Goal: Task Accomplishment & Management: Use online tool/utility

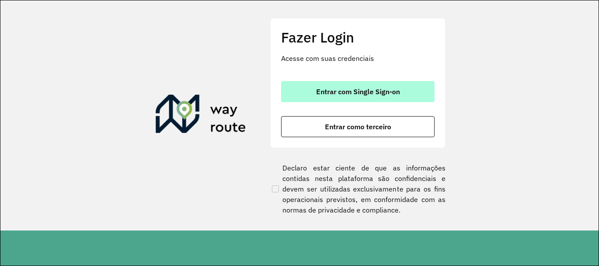
click at [310, 85] on button "Entrar com Single Sign-on" at bounding box center [357, 91] width 153 height 21
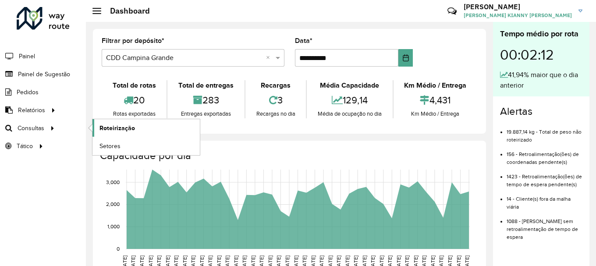
click at [111, 131] on span "Roteirização" at bounding box center [116, 128] width 35 height 9
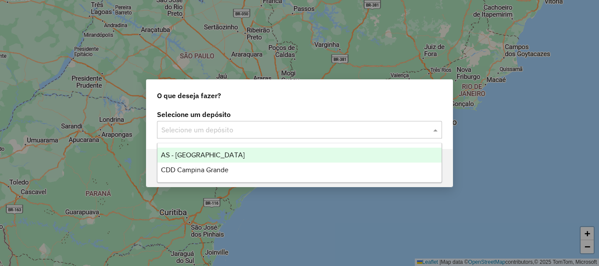
click at [323, 130] on input "text" at bounding box center [290, 130] width 259 height 11
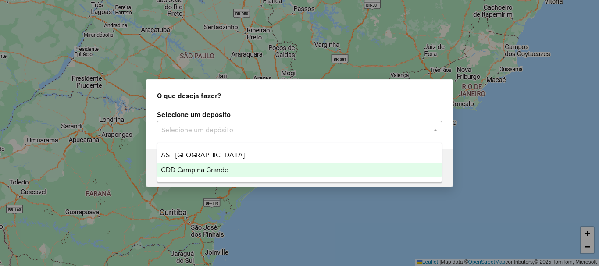
click at [233, 167] on div "CDD Campina Grande" at bounding box center [299, 170] width 284 height 15
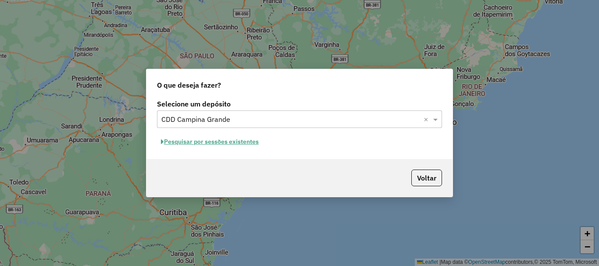
click at [223, 138] on button "Pesquisar por sessões existentes" at bounding box center [210, 142] width 106 height 14
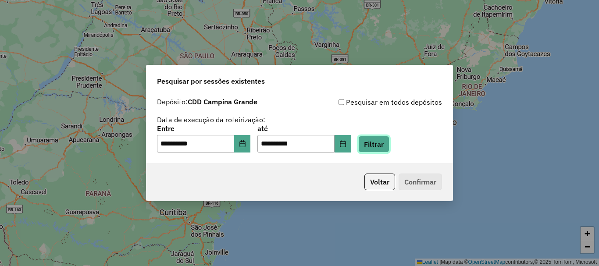
click at [389, 141] on button "Filtrar" at bounding box center [373, 144] width 31 height 17
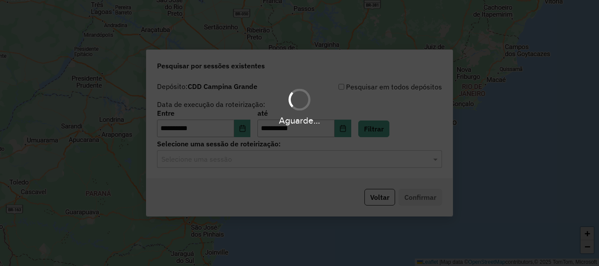
click at [240, 167] on hb-app "**********" at bounding box center [299, 133] width 599 height 266
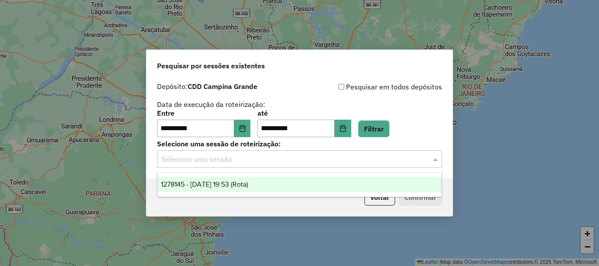
click at [253, 159] on input "text" at bounding box center [290, 159] width 259 height 11
click at [234, 187] on span "1278145 - 18/09/2025 19:53 (Rota)" at bounding box center [204, 184] width 87 height 7
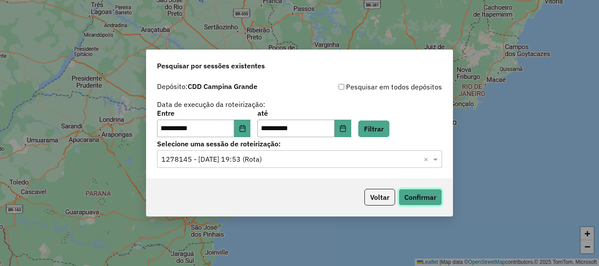
click at [416, 193] on button "Confirmar" at bounding box center [419, 197] width 43 height 17
click at [246, 131] on icon "Choose Date" at bounding box center [242, 128] width 7 height 7
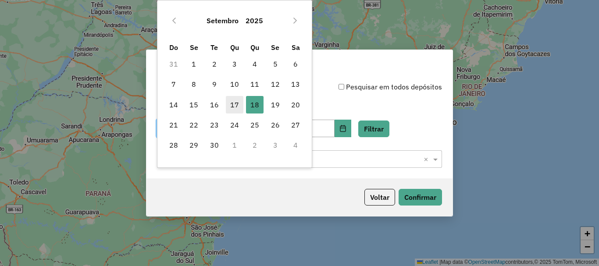
click at [234, 97] on span "17" at bounding box center [235, 105] width 18 height 18
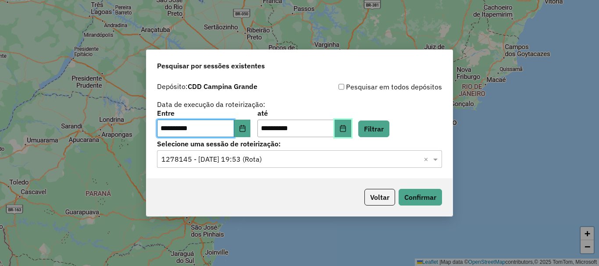
click at [346, 131] on icon "Choose Date" at bounding box center [342, 128] width 7 height 7
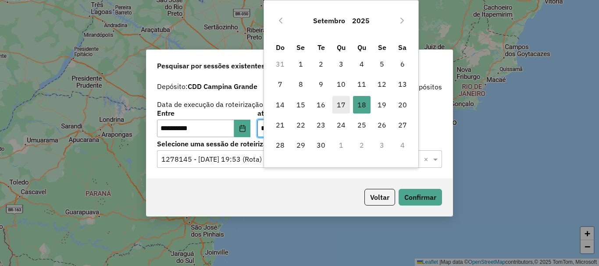
click at [335, 104] on span "17" at bounding box center [341, 105] width 18 height 18
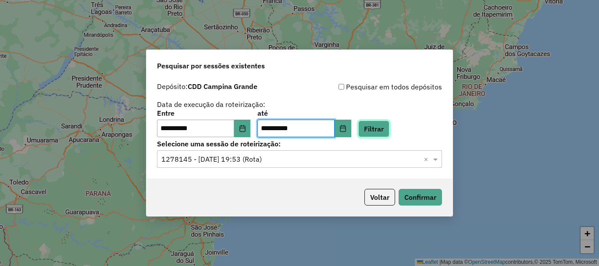
click at [389, 126] on button "Filtrar" at bounding box center [373, 129] width 31 height 17
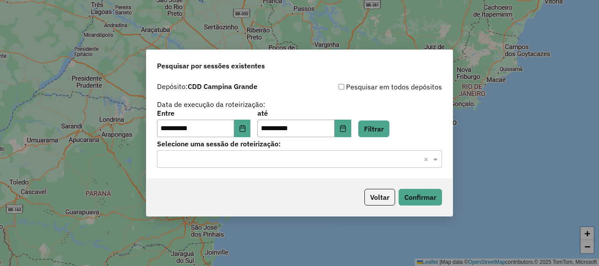
click at [236, 161] on input "text" at bounding box center [290, 159] width 259 height 11
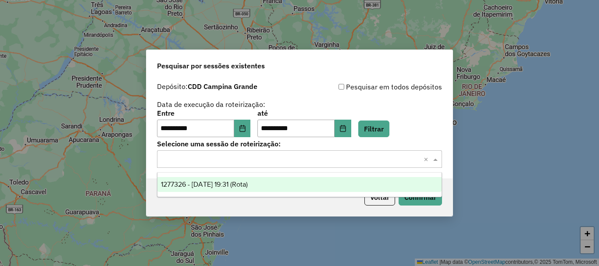
click at [239, 186] on span "1277326 - 17/09/2025 19:31 (Rota)" at bounding box center [204, 184] width 87 height 7
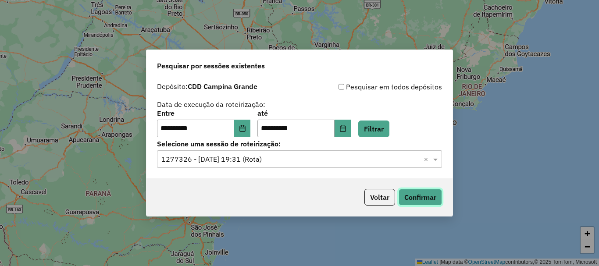
click at [429, 195] on button "Confirmar" at bounding box center [419, 197] width 43 height 17
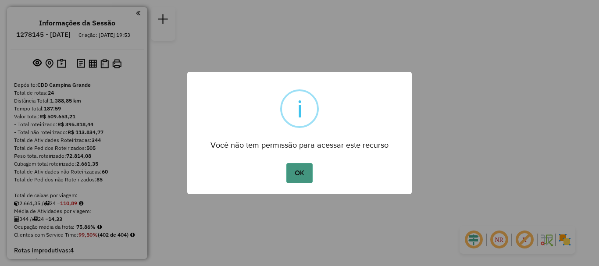
click at [295, 172] on button "OK" at bounding box center [299, 173] width 26 height 20
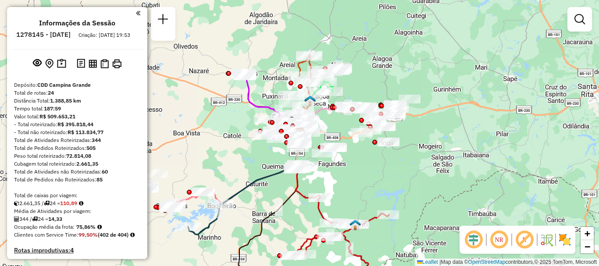
scroll to position [88, 0]
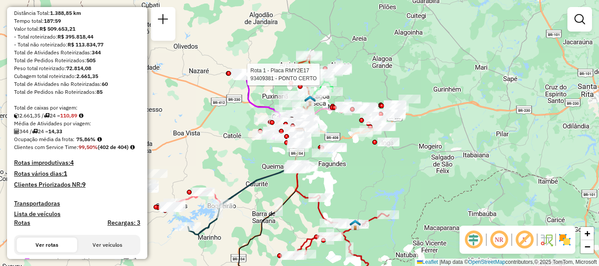
select select "**********"
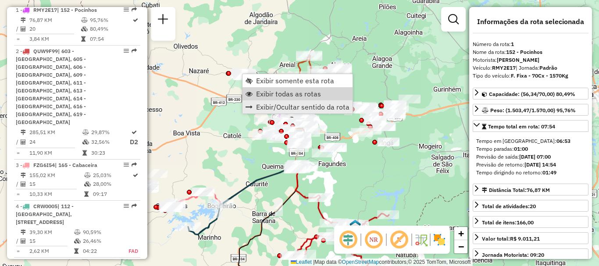
scroll to position [351, 0]
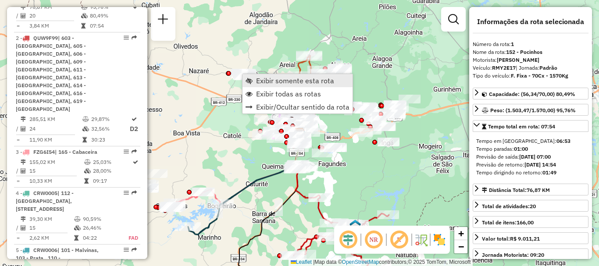
click at [305, 81] on span "Exibir somente esta rota" at bounding box center [295, 80] width 78 height 7
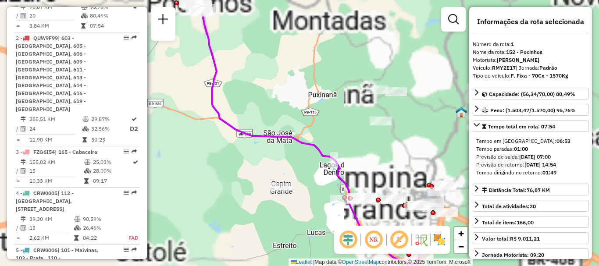
drag, startPoint x: 262, startPoint y: 110, endPoint x: 317, endPoint y: 88, distance: 59.3
click at [316, 88] on div "Janela de atendimento Grade de atendimento Capacidade Transportadoras Veículos …" at bounding box center [299, 133] width 599 height 266
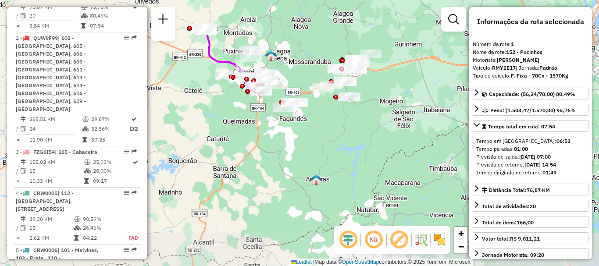
drag, startPoint x: 382, startPoint y: 102, endPoint x: 286, endPoint y: 70, distance: 101.3
click at [286, 70] on div "Janela de atendimento Grade de atendimento Capacidade Transportadoras Veículos …" at bounding box center [299, 133] width 599 height 266
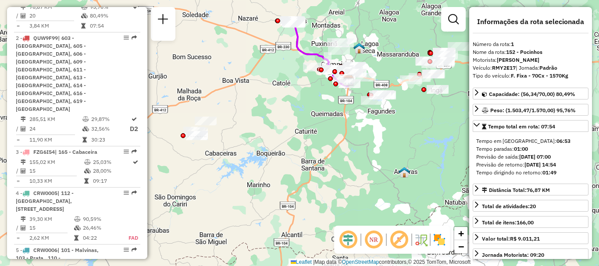
drag, startPoint x: 267, startPoint y: 100, endPoint x: 306, endPoint y: 94, distance: 39.0
click at [306, 94] on div "Janela de atendimento Grade de atendimento Capacidade Transportadoras Veículos …" at bounding box center [299, 133] width 599 height 266
click at [372, 238] on em at bounding box center [373, 239] width 21 height 21
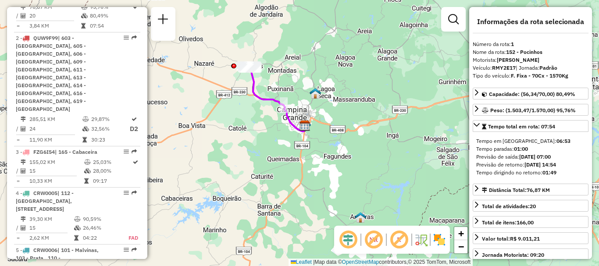
drag, startPoint x: 354, startPoint y: 46, endPoint x: 310, endPoint y: 91, distance: 63.2
click at [310, 91] on img at bounding box center [314, 93] width 11 height 11
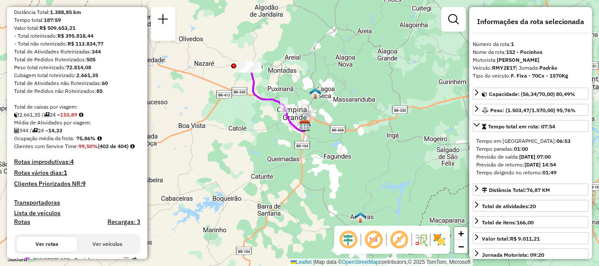
scroll to position [264, 0]
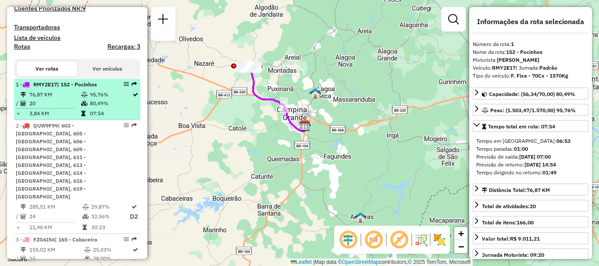
click at [74, 108] on td "20" at bounding box center [55, 103] width 52 height 9
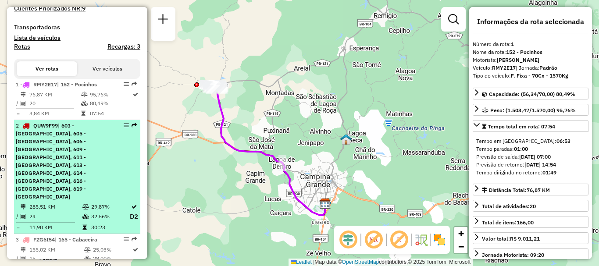
click at [88, 176] on div "2 - QUW9F99 | 603 - Gado Bravo, 605 - Umbuzeiro, 606 - Pedro Velho, 609 - Aroei…" at bounding box center [62, 161] width 93 height 79
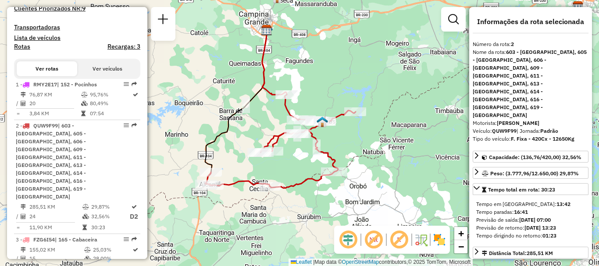
drag, startPoint x: 259, startPoint y: 188, endPoint x: 239, endPoint y: 163, distance: 31.8
click at [239, 163] on div "Janela de atendimento Grade de atendimento Capacidade Transportadoras Veículos …" at bounding box center [299, 133] width 599 height 266
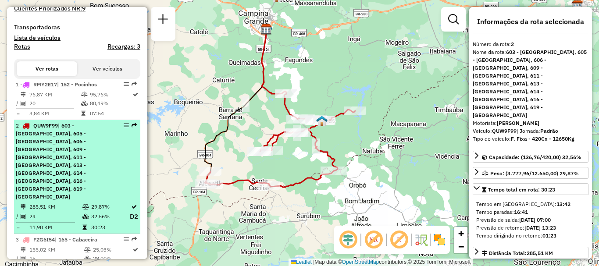
scroll to position [308, 0]
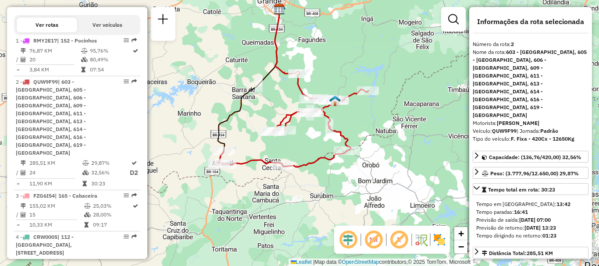
drag, startPoint x: 293, startPoint y: 170, endPoint x: 301, endPoint y: 162, distance: 11.2
click at [301, 162] on icon at bounding box center [293, 120] width 150 height 93
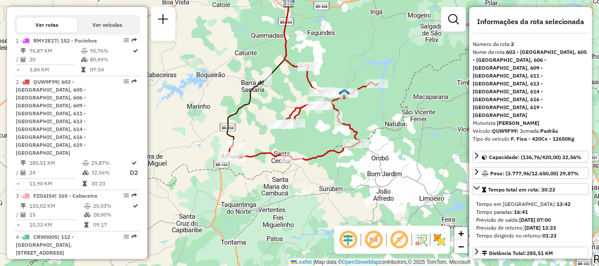
drag, startPoint x: 296, startPoint y: 158, endPoint x: 305, endPoint y: 151, distance: 11.6
click at [305, 151] on div "Janela de atendimento Grade de atendimento Capacidade Transportadoras Veículos …" at bounding box center [299, 133] width 599 height 266
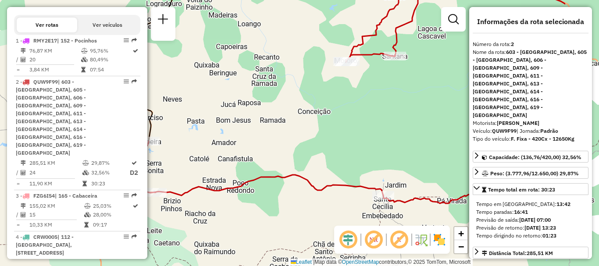
drag, startPoint x: 328, startPoint y: 140, endPoint x: 235, endPoint y: 145, distance: 93.5
click at [235, 145] on div "Janela de atendimento Grade de atendimento Capacidade Transportadoras Veículos …" at bounding box center [299, 133] width 599 height 266
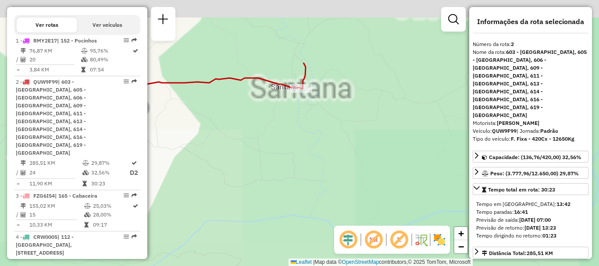
drag, startPoint x: 406, startPoint y: 90, endPoint x: 257, endPoint y: 204, distance: 187.8
click at [257, 204] on div "Janela de atendimento Grade de atendimento Capacidade Transportadoras Veículos …" at bounding box center [299, 133] width 599 height 266
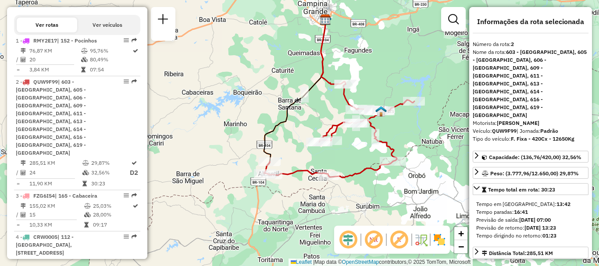
drag, startPoint x: 351, startPoint y: 146, endPoint x: 338, endPoint y: 126, distance: 23.9
click at [338, 126] on div "Janela de atendimento Grade de atendimento Capacidade Transportadoras Veículos …" at bounding box center [299, 133] width 599 height 266
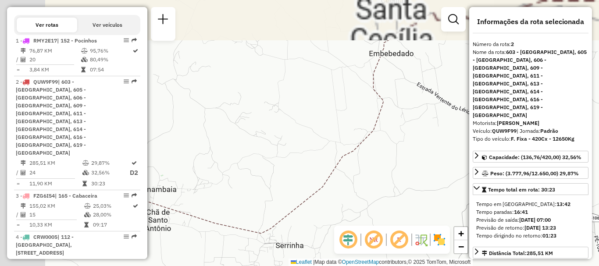
drag, startPoint x: 287, startPoint y: 133, endPoint x: 402, endPoint y: 225, distance: 146.5
click at [402, 225] on div "Janela de atendimento Grade de atendimento Capacidade Transportadoras Veículos …" at bounding box center [299, 133] width 599 height 266
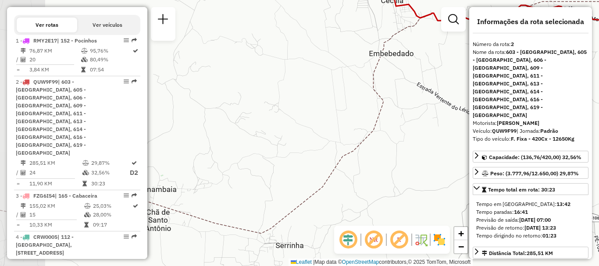
drag, startPoint x: 292, startPoint y: 163, endPoint x: 298, endPoint y: 163, distance: 6.1
click at [294, 163] on div "Janela de atendimento Grade de atendimento Capacidade Transportadoras Veículos …" at bounding box center [299, 133] width 599 height 266
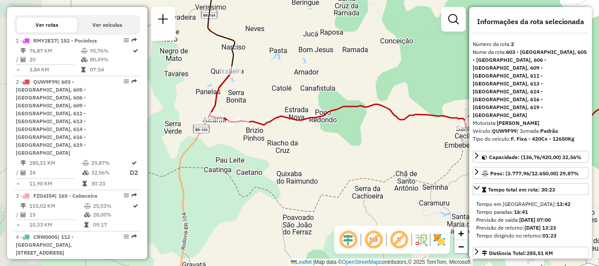
drag, startPoint x: 260, startPoint y: 156, endPoint x: 403, endPoint y: 160, distance: 142.9
click at [403, 160] on div "Janela de atendimento Grade de atendimento Capacidade Transportadoras Veículos …" at bounding box center [299, 133] width 599 height 266
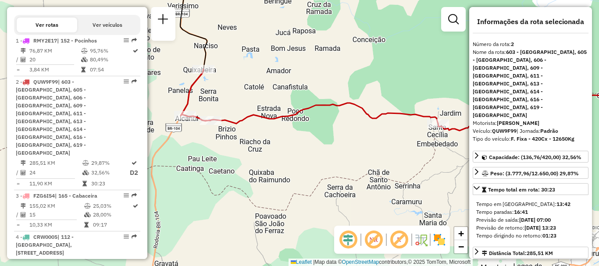
drag, startPoint x: 355, startPoint y: 156, endPoint x: 327, endPoint y: 155, distance: 27.6
click at [327, 155] on div "Janela de atendimento Grade de atendimento Capacidade Transportadoras Veículos …" at bounding box center [299, 133] width 599 height 266
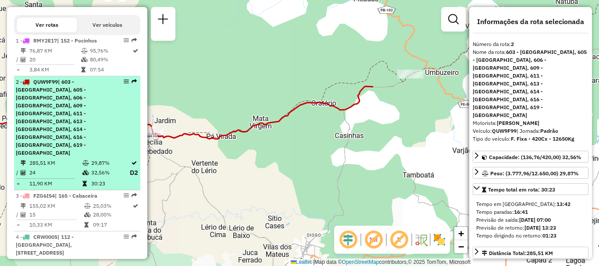
drag, startPoint x: 415, startPoint y: 141, endPoint x: 130, endPoint y: 148, distance: 285.4
click at [130, 148] on hb-router-mapa "Informações da Sessão 1278145 - 18/09/2025 Criação: 17/09/2025 19:53 Depósito: …" at bounding box center [299, 133] width 599 height 266
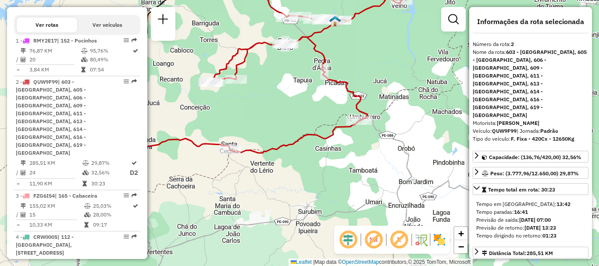
drag, startPoint x: 318, startPoint y: 140, endPoint x: 313, endPoint y: 153, distance: 14.6
click at [313, 153] on div "Janela de atendimento Grade de atendimento Capacidade Transportadoras Veículos …" at bounding box center [299, 133] width 599 height 266
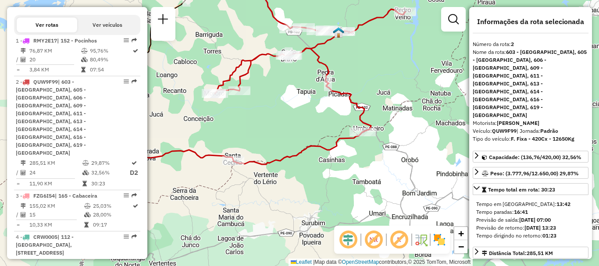
drag, startPoint x: 330, startPoint y: 160, endPoint x: 334, endPoint y: 171, distance: 11.9
click at [334, 171] on div "Janela de atendimento Grade de atendimento Capacidade Transportadoras Veículos …" at bounding box center [299, 133] width 599 height 266
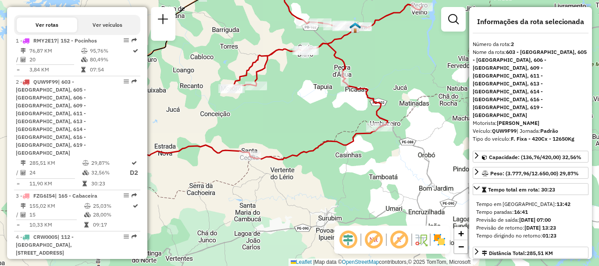
drag, startPoint x: 277, startPoint y: 172, endPoint x: 294, endPoint y: 167, distance: 17.3
click at [294, 167] on div "Janela de atendimento Grade de atendimento Capacidade Transportadoras Veículos …" at bounding box center [299, 133] width 599 height 266
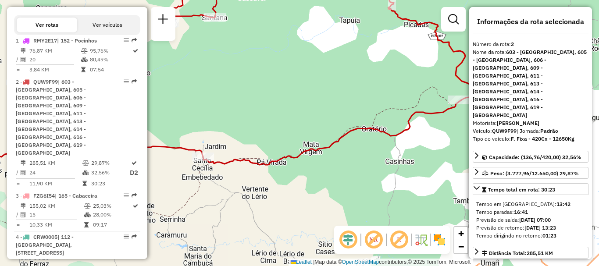
drag, startPoint x: 309, startPoint y: 142, endPoint x: 306, endPoint y: 155, distance: 13.1
click at [306, 155] on icon at bounding box center [212, 75] width 532 height 179
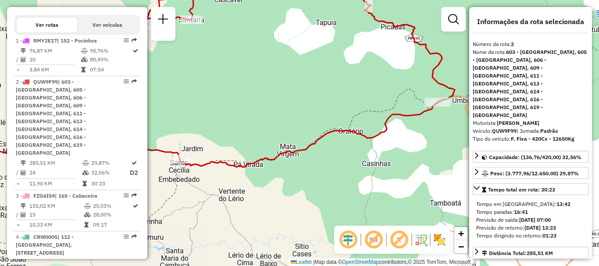
drag, startPoint x: 303, startPoint y: 177, endPoint x: 283, endPoint y: 180, distance: 20.8
click at [283, 180] on div "Janela de atendimento Grade de atendimento Capacidade Transportadoras Veículos …" at bounding box center [299, 133] width 599 height 266
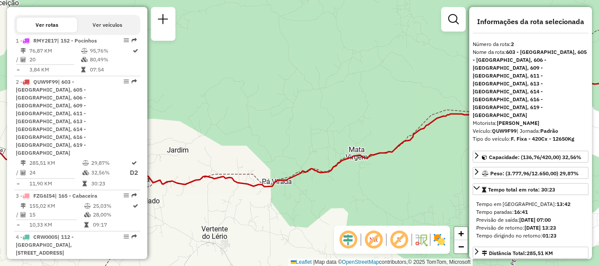
drag, startPoint x: 297, startPoint y: 188, endPoint x: 306, endPoint y: 191, distance: 10.0
click at [306, 192] on div "Janela de atendimento Grade de atendimento Capacidade Transportadoras Veículos …" at bounding box center [299, 133] width 599 height 266
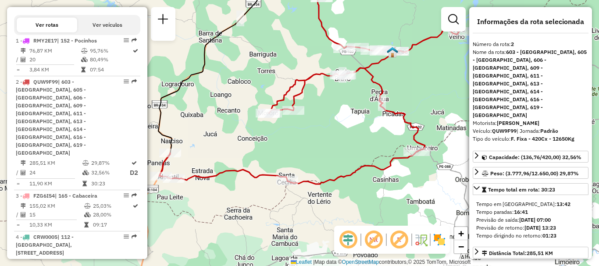
drag, startPoint x: 292, startPoint y: 174, endPoint x: 315, endPoint y: 169, distance: 23.0
click at [315, 169] on div "Janela de atendimento Grade de atendimento Capacidade Transportadoras Veículos …" at bounding box center [299, 133] width 599 height 266
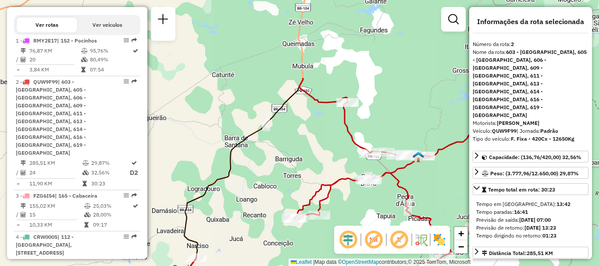
drag, startPoint x: 276, startPoint y: 177, endPoint x: 302, endPoint y: 283, distance: 109.4
click at [302, 266] on html "Aguarde... Pop-up bloqueado! Seu navegador bloqueou automáticamente a abertura …" at bounding box center [299, 133] width 599 height 266
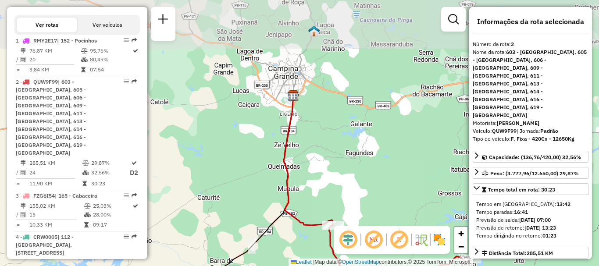
drag, startPoint x: 286, startPoint y: 111, endPoint x: 265, endPoint y: 196, distance: 87.5
click at [265, 196] on div "Rota 2 - Placa QUW9F99 93421465 - MARIA IZABEL SANTOS Janela de atendimento Gra…" at bounding box center [299, 133] width 599 height 266
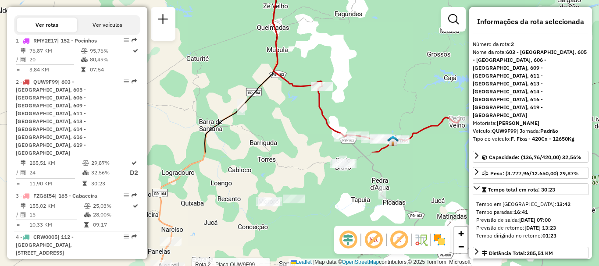
drag, startPoint x: 272, startPoint y: 172, endPoint x: 260, endPoint y: 33, distance: 139.9
click at [261, 30] on div "Rota 2 - Placa QUW9F99 93421465 - MARIA IZABEL SANTOS Janela de atendimento Gra…" at bounding box center [299, 133] width 599 height 266
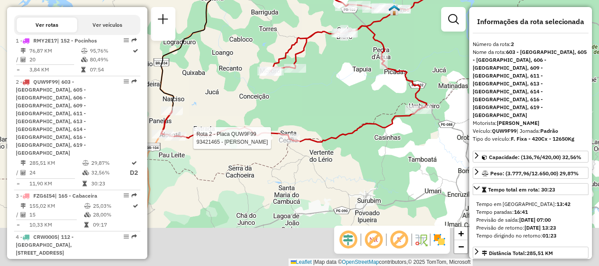
drag, startPoint x: 260, startPoint y: 78, endPoint x: 256, endPoint y: 31, distance: 47.5
click at [256, 31] on div "Rota 2 - Placa QUW9F99 93421465 - MARIA IZABEL SANTOS Janela de atendimento Gra…" at bounding box center [299, 133] width 599 height 266
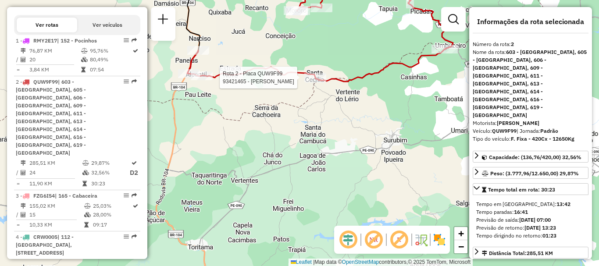
drag, startPoint x: 258, startPoint y: 147, endPoint x: 276, endPoint y: 78, distance: 70.8
click at [276, 78] on div "Rota 2 - Placa QUW9F99 93421465 - MARIA IZABEL SANTOS Janela de atendimento Gra…" at bounding box center [299, 133] width 599 height 266
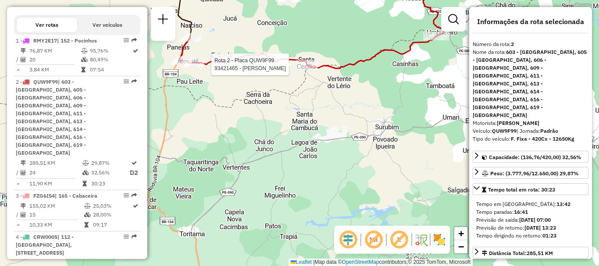
click at [270, 115] on div "Rota 2 - Placa QUW9F99 93421465 - MARIA IZABEL SANTOS Janela de atendimento Gra…" at bounding box center [299, 133] width 599 height 266
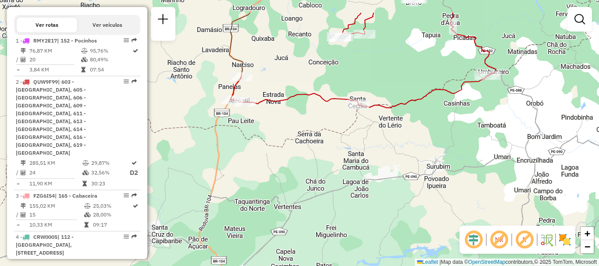
drag, startPoint x: 265, startPoint y: 100, endPoint x: 316, endPoint y: 140, distance: 64.7
click at [316, 140] on div "Janela de atendimento Grade de atendimento Capacidade Transportadoras Veículos …" at bounding box center [299, 133] width 599 height 266
drag, startPoint x: 311, startPoint y: 220, endPoint x: 303, endPoint y: 224, distance: 9.4
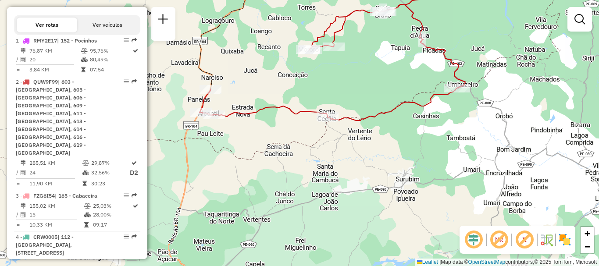
drag, startPoint x: 405, startPoint y: 200, endPoint x: 375, endPoint y: 213, distance: 33.2
click at [375, 213] on div "Janela de atendimento Grade de atendimento Capacidade Transportadoras Veículos …" at bounding box center [299, 133] width 599 height 266
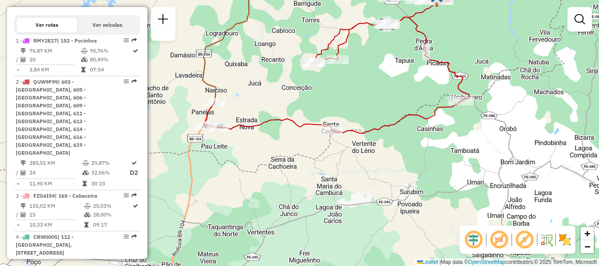
drag, startPoint x: 395, startPoint y: 161, endPoint x: 399, endPoint y: 174, distance: 13.3
click at [399, 174] on div "Janela de atendimento Grade de atendimento Capacidade Transportadoras Veículos …" at bounding box center [299, 133] width 599 height 266
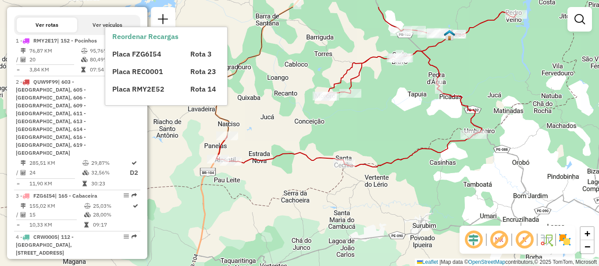
drag, startPoint x: 364, startPoint y: 113, endPoint x: 376, endPoint y: 147, distance: 36.1
click at [376, 147] on div "Janela de atendimento Grade de atendimento Capacidade Transportadoras Veículos …" at bounding box center [299, 133] width 599 height 266
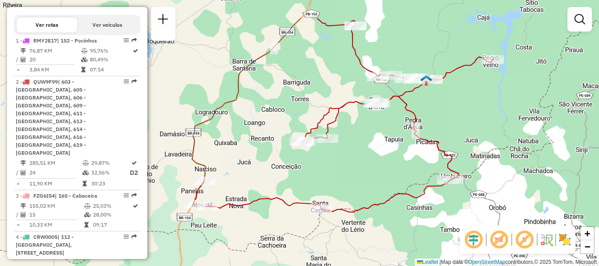
drag, startPoint x: 354, startPoint y: 118, endPoint x: 343, endPoint y: 147, distance: 30.9
click at [333, 157] on div "Janela de atendimento Grade de atendimento Capacidade Transportadoras Veículos …" at bounding box center [299, 133] width 599 height 266
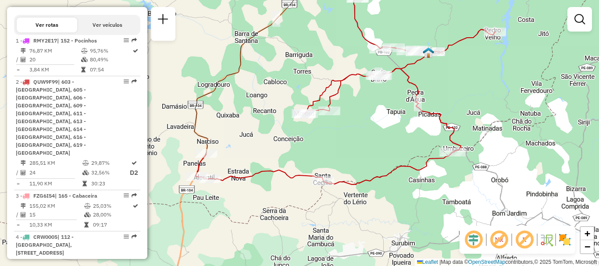
drag, startPoint x: 386, startPoint y: 135, endPoint x: 388, endPoint y: 108, distance: 26.8
click at [388, 108] on div "Janela de atendimento Grade de atendimento Capacidade Transportadoras Veículos …" at bounding box center [299, 133] width 599 height 266
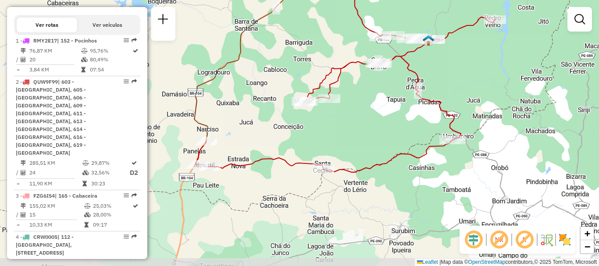
drag, startPoint x: 340, startPoint y: 157, endPoint x: 340, endPoint y: 145, distance: 12.3
click at [340, 145] on div "Janela de atendimento Grade de atendimento Capacidade Transportadoras Veículos …" at bounding box center [299, 133] width 599 height 266
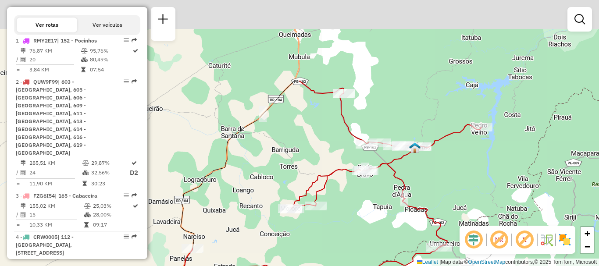
drag, startPoint x: 341, startPoint y: 126, endPoint x: 296, endPoint y: 132, distance: 45.6
click at [324, 237] on div "Janela de atendimento Grade de atendimento Capacidade Transportadoras Veículos …" at bounding box center [299, 133] width 599 height 266
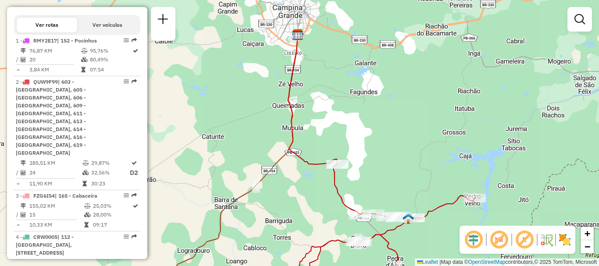
drag, startPoint x: 271, startPoint y: 57, endPoint x: 268, endPoint y: 124, distance: 67.1
click at [268, 124] on div "Janela de atendimento Grade de atendimento Capacidade Transportadoras Veículos …" at bounding box center [299, 133] width 599 height 266
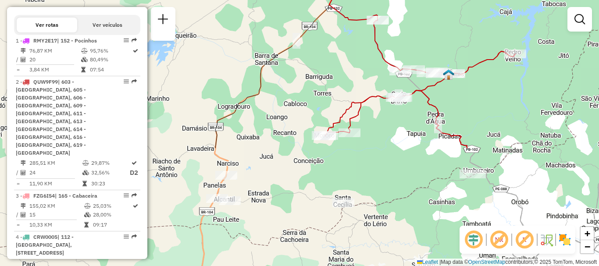
drag, startPoint x: 295, startPoint y: 182, endPoint x: 334, endPoint y: 38, distance: 149.9
click at [334, 38] on div "Janela de atendimento Grade de atendimento Capacidade Transportadoras Veículos …" at bounding box center [299, 133] width 599 height 266
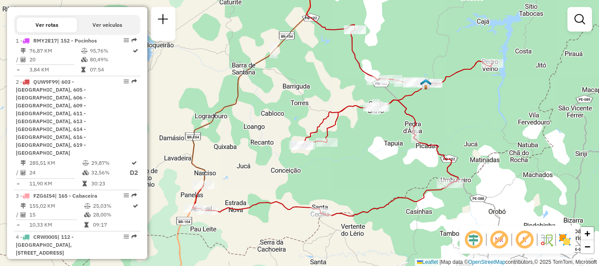
drag, startPoint x: 491, startPoint y: 88, endPoint x: 469, endPoint y: 98, distance: 24.1
click at [469, 98] on div "Janela de atendimento Grade de atendimento Capacidade Transportadoras Veículos …" at bounding box center [299, 133] width 599 height 266
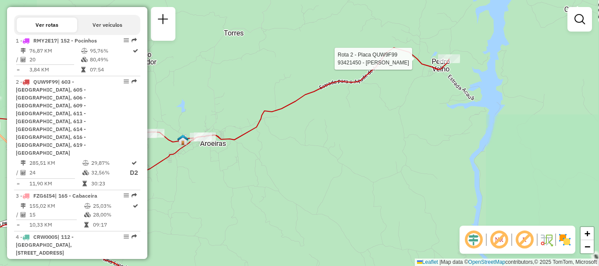
select select "**********"
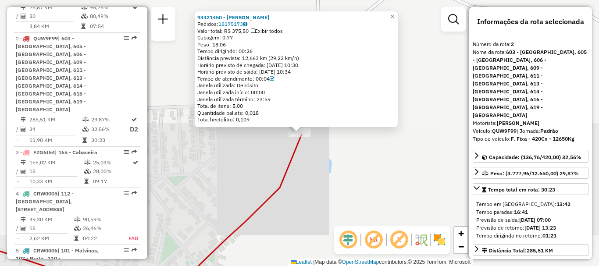
scroll to position [393, 0]
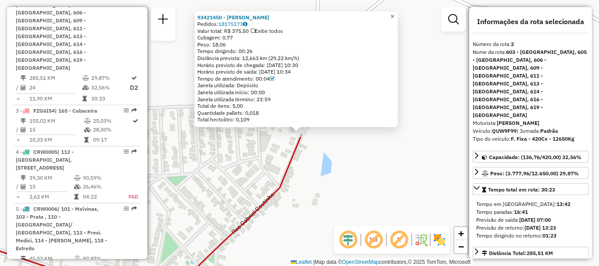
click at [394, 13] on span "×" at bounding box center [392, 16] width 4 height 7
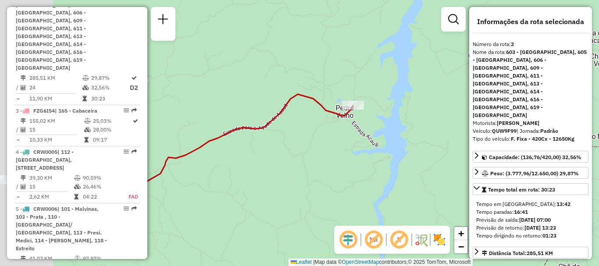
drag, startPoint x: 269, startPoint y: 189, endPoint x: 340, endPoint y: 139, distance: 87.2
click at [347, 136] on div "Janela de atendimento Grade de atendimento Capacidade Transportadoras Veículos …" at bounding box center [299, 133] width 599 height 266
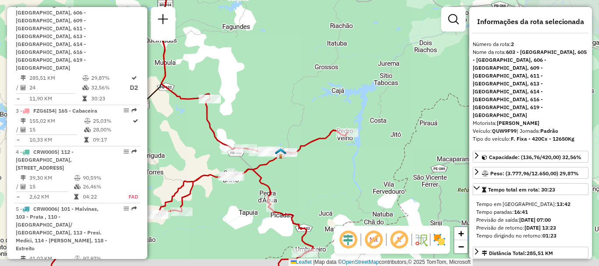
drag, startPoint x: 231, startPoint y: 180, endPoint x: 307, endPoint y: 158, distance: 79.5
click at [307, 158] on div "Janela de atendimento Grade de atendimento Capacidade Transportadoras Veículos …" at bounding box center [299, 133] width 599 height 266
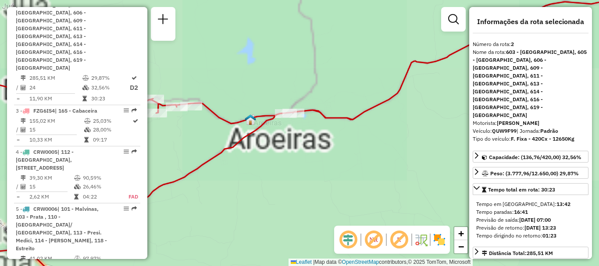
drag, startPoint x: 374, startPoint y: 118, endPoint x: 190, endPoint y: 129, distance: 184.8
click at [190, 129] on div "Janela de atendimento Grade de atendimento Capacidade Transportadoras Veículos …" at bounding box center [299, 133] width 599 height 266
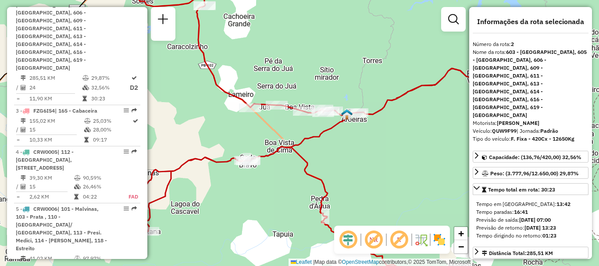
drag, startPoint x: 414, startPoint y: 91, endPoint x: 332, endPoint y: 108, distance: 83.4
click at [332, 108] on icon at bounding box center [289, 150] width 380 height 288
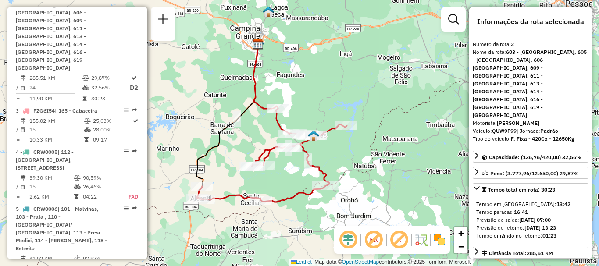
drag, startPoint x: 376, startPoint y: 121, endPoint x: 379, endPoint y: 113, distance: 7.9
click at [379, 113] on div "Janela de atendimento Grade de atendimento Capacidade Transportadoras Veículos …" at bounding box center [299, 133] width 599 height 266
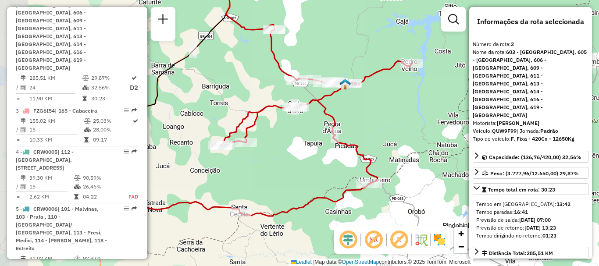
drag, startPoint x: 314, startPoint y: 149, endPoint x: 383, endPoint y: 95, distance: 88.1
click at [383, 95] on div "Janela de atendimento Grade de atendimento Capacidade Transportadoras Veículos …" at bounding box center [299, 133] width 599 height 266
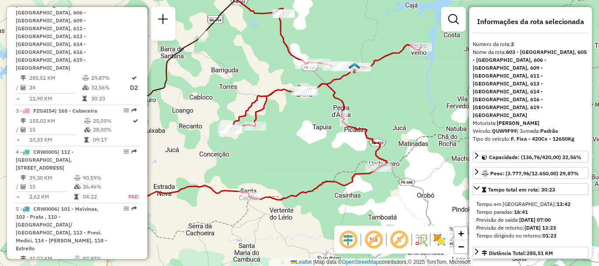
drag, startPoint x: 372, startPoint y: 144, endPoint x: 377, endPoint y: 133, distance: 12.2
click at [377, 133] on div "Janela de atendimento Grade de atendimento Capacidade Transportadoras Veículos …" at bounding box center [299, 133] width 599 height 266
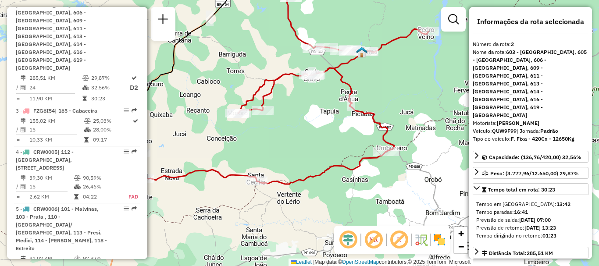
drag, startPoint x: 335, startPoint y: 158, endPoint x: 343, endPoint y: 142, distance: 17.4
click at [343, 142] on div "Janela de atendimento Grade de atendimento Capacidade Transportadoras Veículos …" at bounding box center [299, 133] width 599 height 266
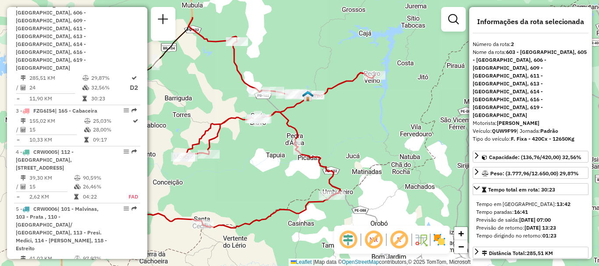
drag, startPoint x: 376, startPoint y: 78, endPoint x: 320, endPoint y: 125, distance: 72.8
click at [320, 125] on div "Janela de atendimento Grade de atendimento Capacidade Transportadoras Veículos …" at bounding box center [299, 133] width 599 height 266
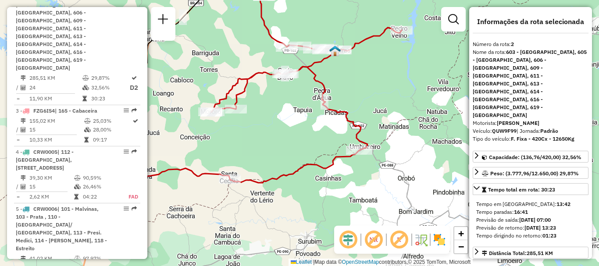
drag, startPoint x: 353, startPoint y: 88, endPoint x: 354, endPoint y: 58, distance: 29.8
click at [354, 58] on div "Janela de atendimento Grade de atendimento Capacidade Transportadoras Veículos …" at bounding box center [299, 133] width 599 height 266
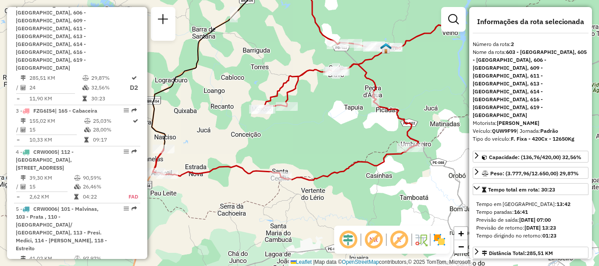
drag, startPoint x: 244, startPoint y: 128, endPoint x: 294, endPoint y: 125, distance: 50.5
click at [294, 125] on div "Janela de atendimento Grade de atendimento Capacidade Transportadoras Veículos …" at bounding box center [299, 133] width 599 height 266
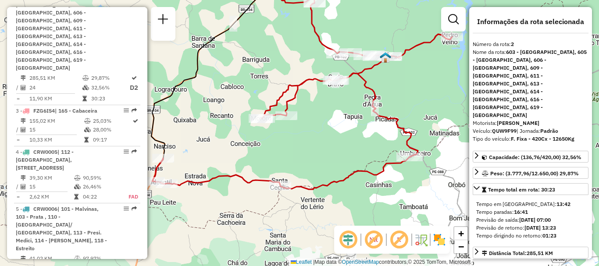
drag, startPoint x: 277, startPoint y: 160, endPoint x: 282, endPoint y: 166, distance: 7.2
click at [281, 168] on div "Janela de atendimento Grade de atendimento Capacidade Transportadoras Veículos …" at bounding box center [299, 133] width 599 height 266
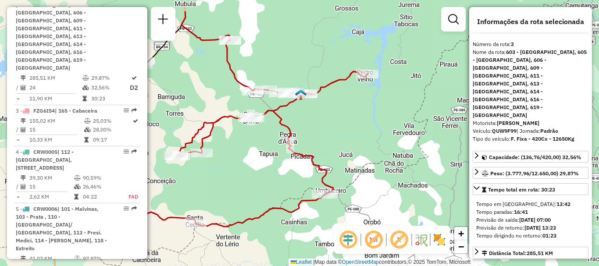
drag, startPoint x: 351, startPoint y: 102, endPoint x: 273, endPoint y: 133, distance: 84.1
click at [273, 133] on div "Janela de atendimento Grade de atendimento Capacidade Transportadoras Veículos …" at bounding box center [299, 133] width 599 height 266
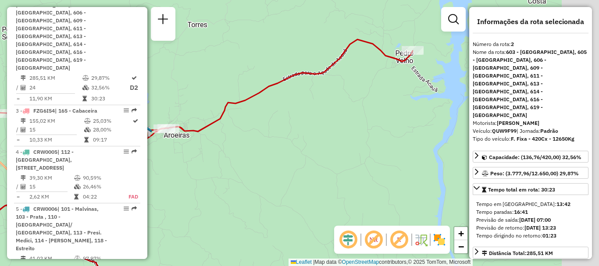
drag, startPoint x: 403, startPoint y: 75, endPoint x: 263, endPoint y: 131, distance: 150.6
click at [257, 132] on div "Janela de atendimento Grade de atendimento Capacidade Transportadoras Veículos …" at bounding box center [299, 133] width 599 height 266
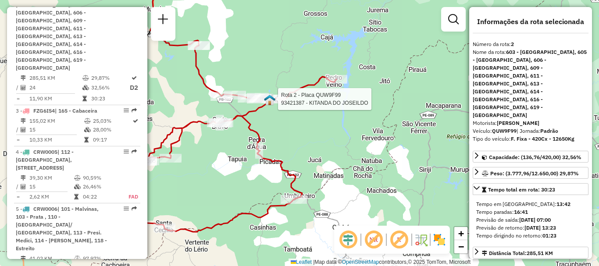
drag, startPoint x: 240, startPoint y: 179, endPoint x: 257, endPoint y: 134, distance: 48.5
click at [257, 134] on icon at bounding box center [186, 139] width 300 height 186
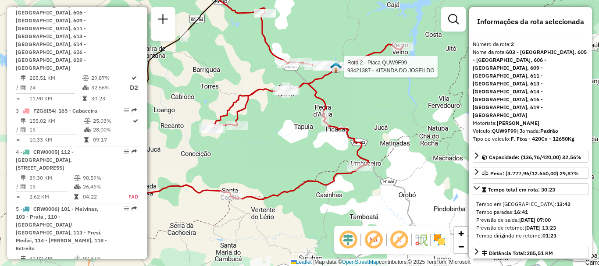
drag, startPoint x: 276, startPoint y: 138, endPoint x: 282, endPoint y: 147, distance: 11.1
click at [282, 147] on div "Rota 2 - Placa QUW9F99 93421387 - KITANDA DO JOSEILDO Janela de atendimento Gra…" at bounding box center [299, 133] width 599 height 266
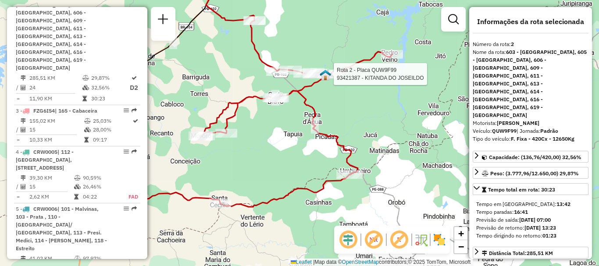
drag, startPoint x: 391, startPoint y: 31, endPoint x: 379, endPoint y: 40, distance: 15.1
click at [379, 40] on div "Rota 2 - Placa QUW9F99 93421387 - KITANDA DO JOSEILDO Janela de atendimento Gra…" at bounding box center [299, 133] width 599 height 266
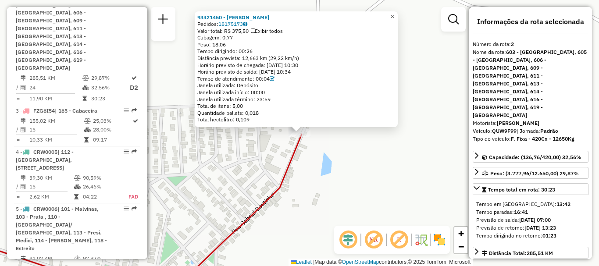
click at [394, 14] on span "×" at bounding box center [392, 16] width 4 height 7
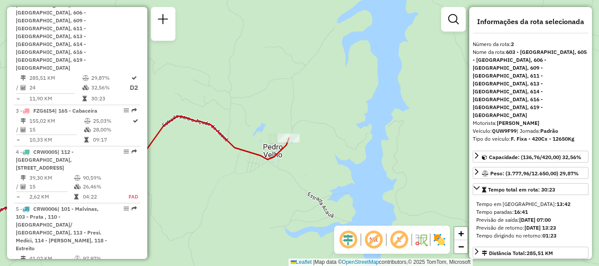
drag, startPoint x: 248, startPoint y: 182, endPoint x: 343, endPoint y: 138, distance: 103.7
click at [343, 138] on div "Janela de atendimento Grade de atendimento Capacidade Transportadoras Veículos …" at bounding box center [299, 133] width 599 height 266
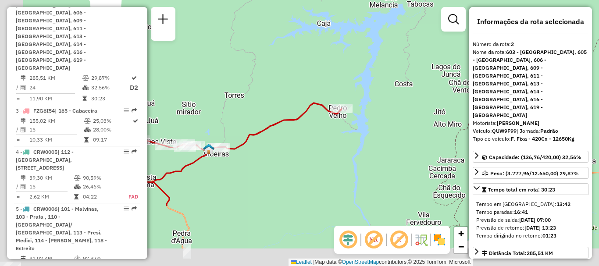
drag, startPoint x: 239, startPoint y: 193, endPoint x: 251, endPoint y: 177, distance: 20.7
click at [302, 110] on div "Janela de atendimento Grade de atendimento Capacidade Transportadoras Veículos …" at bounding box center [299, 133] width 599 height 266
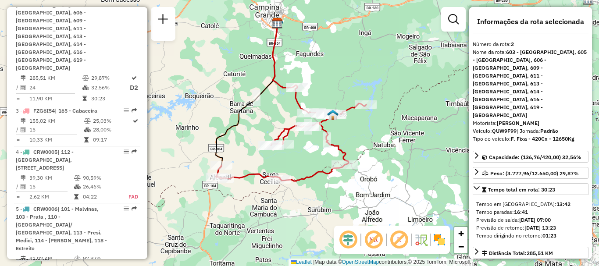
drag, startPoint x: 264, startPoint y: 92, endPoint x: 255, endPoint y: 120, distance: 29.0
click at [255, 119] on div "Janela de atendimento Grade de atendimento Capacidade Transportadoras Veículos …" at bounding box center [299, 133] width 599 height 266
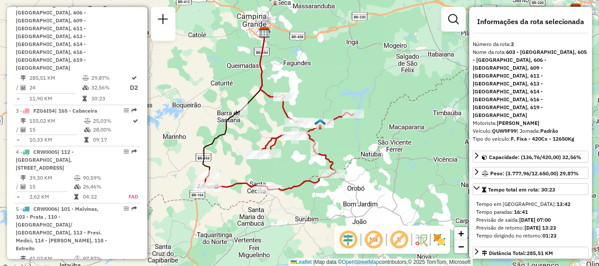
drag, startPoint x: 252, startPoint y: 198, endPoint x: 240, endPoint y: 207, distance: 15.1
click at [240, 207] on div "Janela de atendimento Grade de atendimento Capacidade Transportadoras Veículos …" at bounding box center [299, 133] width 599 height 266
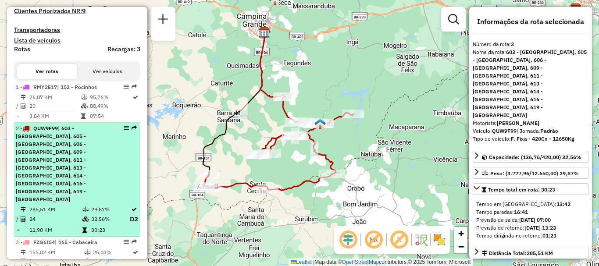
click at [79, 161] on span "| 603 - Gado Bravo, 605 - Umbuzeiro, 606 - Pedro Velho, 609 - Aroeiras bairros,…" at bounding box center [51, 164] width 70 height 78
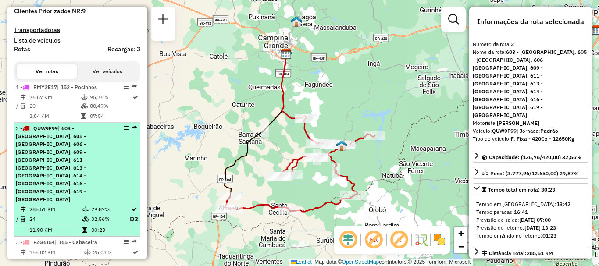
scroll to position [305, 0]
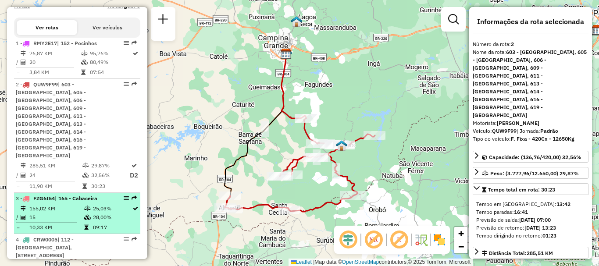
click at [66, 204] on td "155,02 KM" at bounding box center [56, 208] width 55 height 9
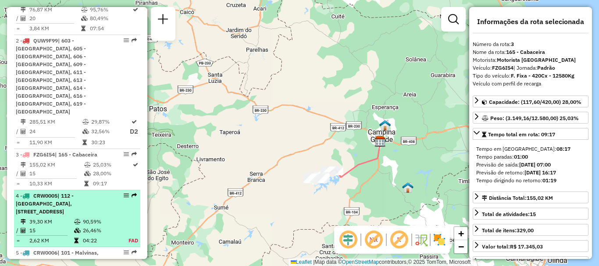
click at [70, 194] on span "| 112 - Jardim Paulistano, 115 - Aluízio Campos, 116 - Catolé, 120 - Vila Cabra…" at bounding box center [45, 203] width 58 height 22
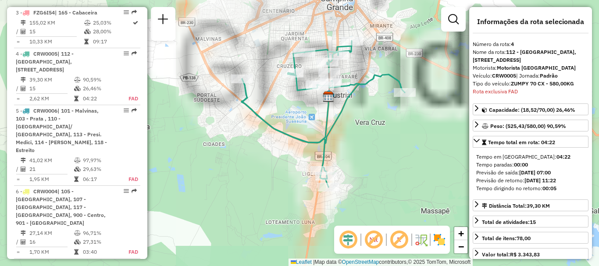
scroll to position [516, 0]
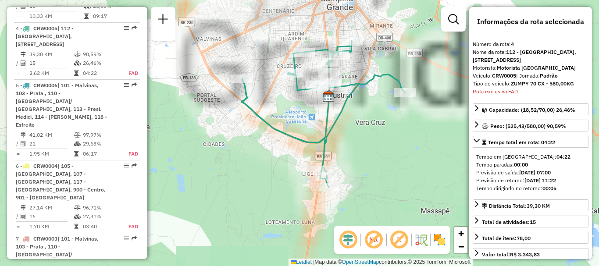
drag, startPoint x: 251, startPoint y: 196, endPoint x: 300, endPoint y: 160, distance: 60.5
click at [300, 160] on div "Janela de atendimento Grade de atendimento Capacidade Transportadoras Veículos …" at bounding box center [299, 133] width 599 height 266
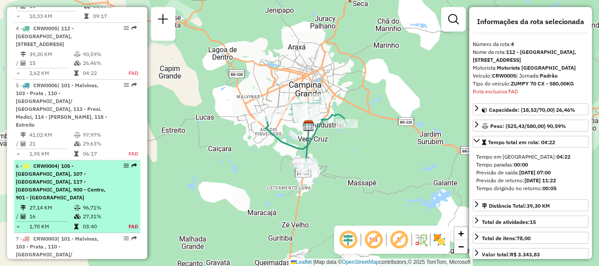
scroll to position [472, 0]
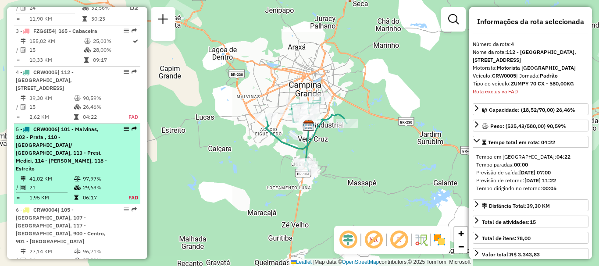
click at [92, 183] on td "29,63%" at bounding box center [100, 187] width 36 height 9
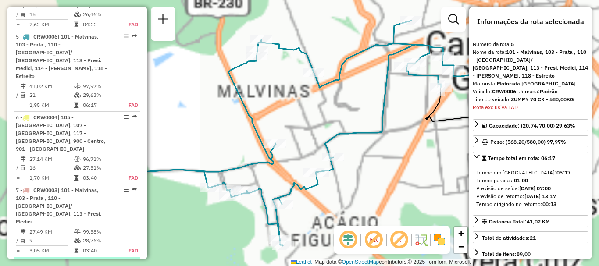
scroll to position [581, 0]
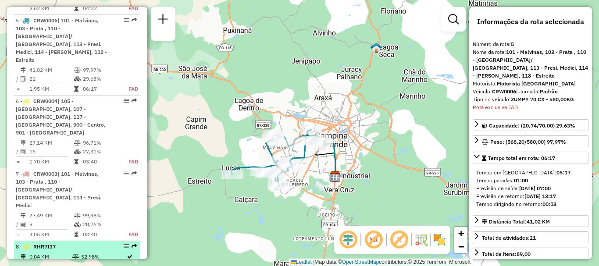
click at [96, 243] on div "8 - RHR7I37" at bounding box center [62, 247] width 93 height 8
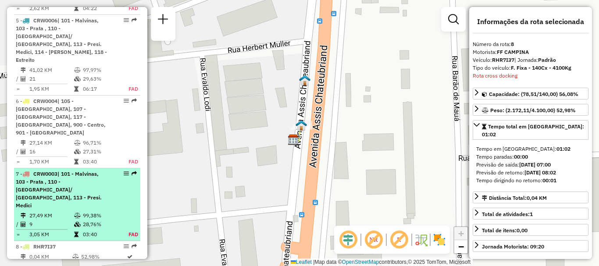
scroll to position [625, 0]
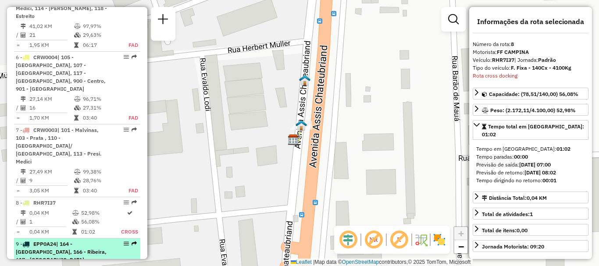
click at [74, 241] on span "| 164 - Boqueirão, 166 - Ribeira, 617 - Marinho" at bounding box center [61, 252] width 91 height 22
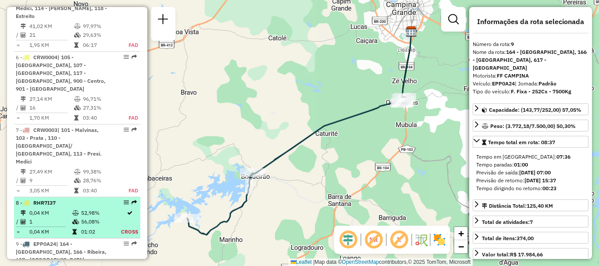
scroll to position [669, 0]
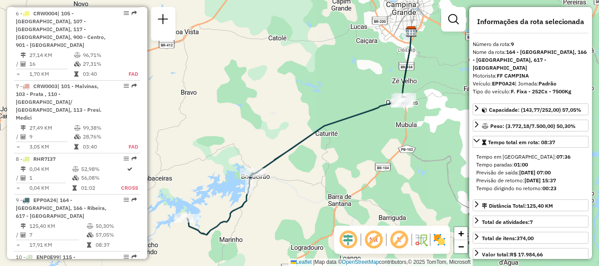
drag, startPoint x: 109, startPoint y: 165, endPoint x: 410, endPoint y: 159, distance: 301.1
click at [421, 159] on div "Janela de atendimento Grade de atendimento Capacidade Transportadoras Veículos …" at bounding box center [299, 133] width 599 height 266
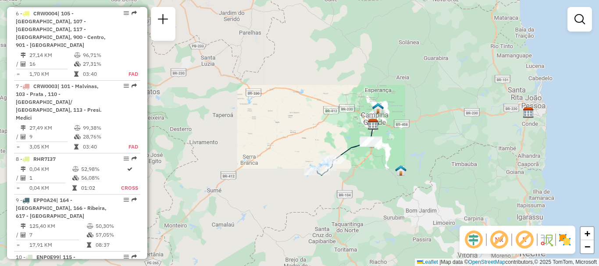
drag, startPoint x: 337, startPoint y: 184, endPoint x: 359, endPoint y: 167, distance: 28.1
click at [359, 167] on div "Janela de atendimento Grade de atendimento Capacidade Transportadoras Veículos …" at bounding box center [299, 133] width 599 height 266
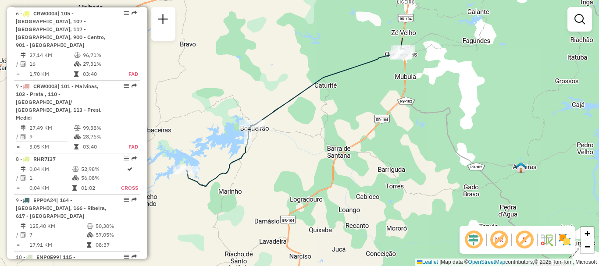
drag, startPoint x: 329, startPoint y: 119, endPoint x: 259, endPoint y: 198, distance: 104.9
click at [259, 192] on div "Janela de atendimento Grade de atendimento Capacidade Transportadoras Veículos …" at bounding box center [299, 133] width 599 height 266
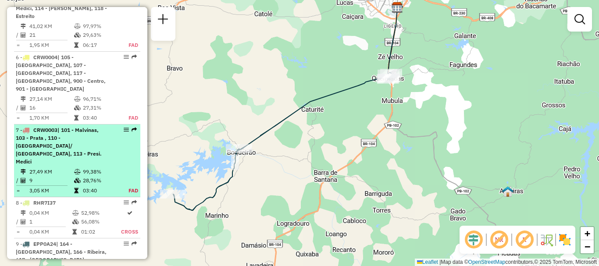
click at [60, 127] on span "| 101 - Malvinas, 103 - Prata , 110 - Dinamérica/ Santa rosa, 113 - Presi. Medi…" at bounding box center [59, 146] width 86 height 38
select select "**********"
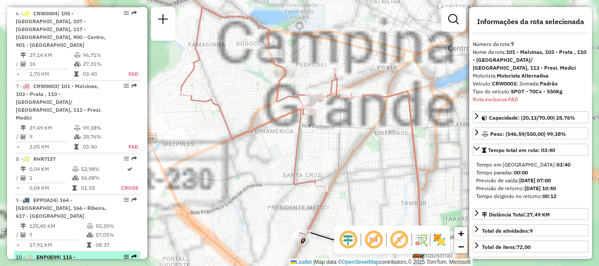
scroll to position [711, 0]
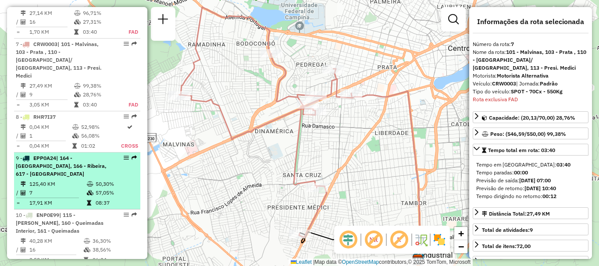
click at [65, 180] on td "125,40 KM" at bounding box center [57, 184] width 57 height 9
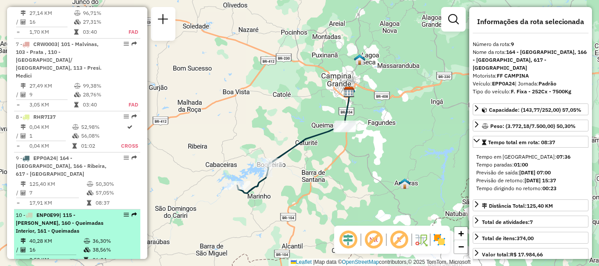
click at [67, 211] on div "10 - ENP0E99 | 115 - Aluízio Campos, 160 - Queimadas Interior, 161 - Queimadas" at bounding box center [62, 223] width 93 height 24
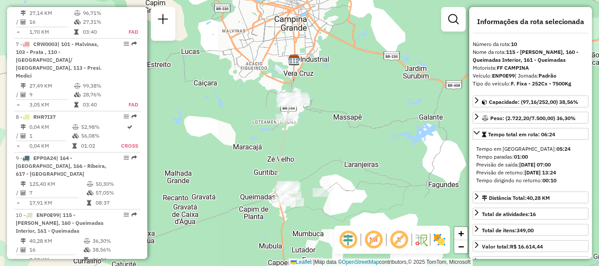
scroll to position [755, 0]
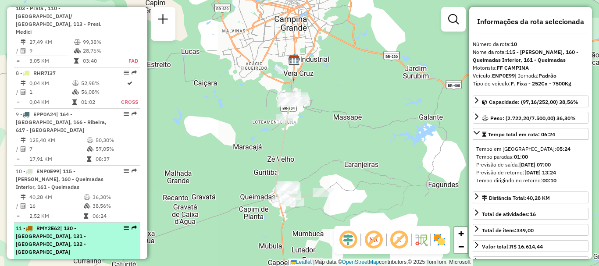
click at [79, 224] on div "11 - RMY2E62 | 130 - Marassanduba, 131 - Serra Redonda, 132 - Riachão do Bacama…" at bounding box center [62, 240] width 93 height 32
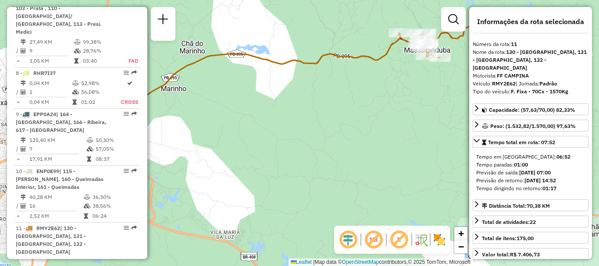
scroll to position [88, 0]
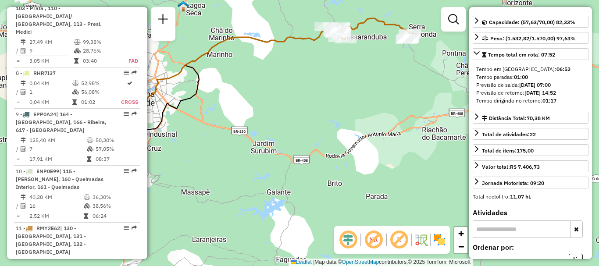
drag, startPoint x: 387, startPoint y: 166, endPoint x: 314, endPoint y: 94, distance: 102.6
click at [314, 94] on div "Janela de atendimento Grade de atendimento Capacidade Transportadoras Veículos …" at bounding box center [299, 133] width 599 height 266
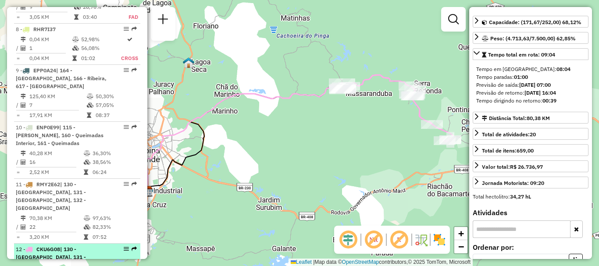
scroll to position [886, 0]
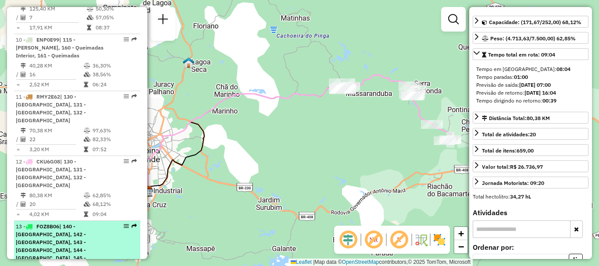
click at [70, 223] on span "| 140 - Lagoa Seca, 142 - Floriano, 143 - Cachoeira do Pitanga, 144 - Matinhas,…" at bounding box center [51, 250] width 70 height 54
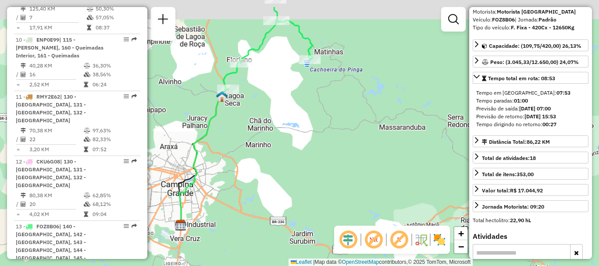
scroll to position [96, 0]
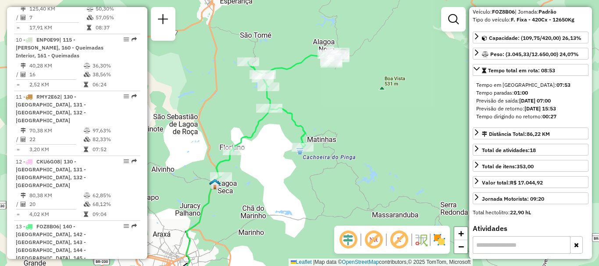
drag, startPoint x: 279, startPoint y: 183, endPoint x: 220, endPoint y: 216, distance: 67.3
click at [248, 219] on div "Janela de atendimento Grade de atendimento Capacidade Transportadoras Veículos …" at bounding box center [299, 133] width 599 height 266
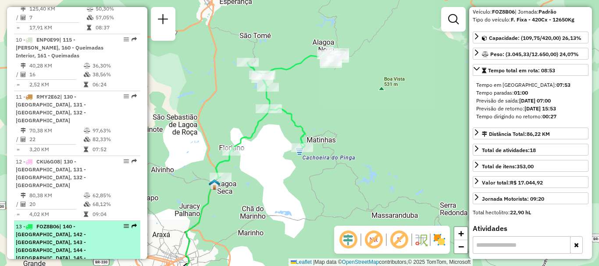
scroll to position [930, 0]
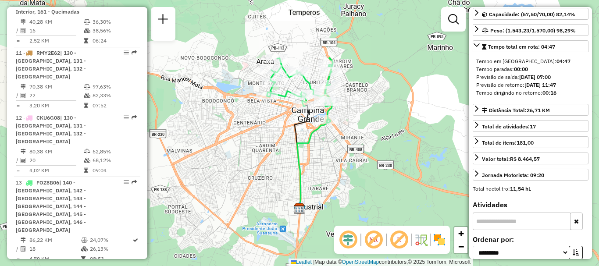
scroll to position [1018, 0]
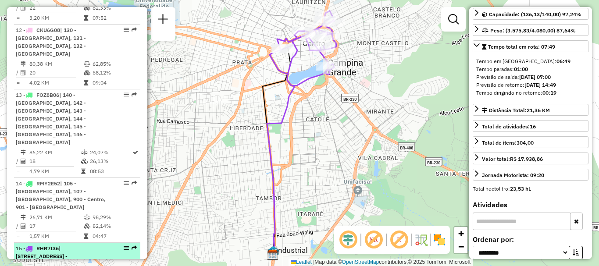
scroll to position [1061, 0]
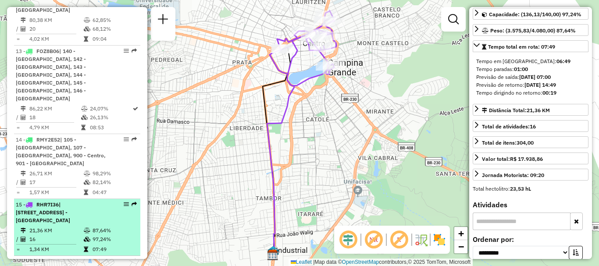
click at [87, 258] on div "16 - RHR7I35 | 116 - Catolé, 117 - Castelo Branco, 900 - Centro, 901 - Feira Ce…" at bounding box center [62, 270] width 93 height 24
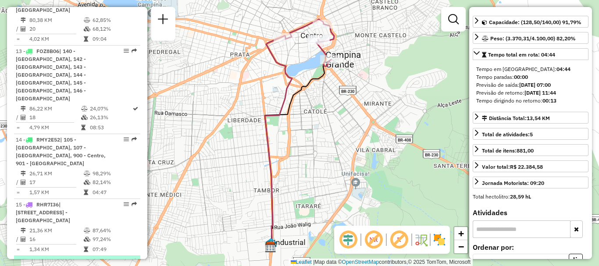
scroll to position [1105, 0]
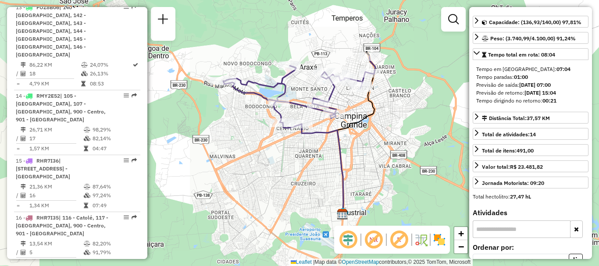
scroll to position [1149, 0]
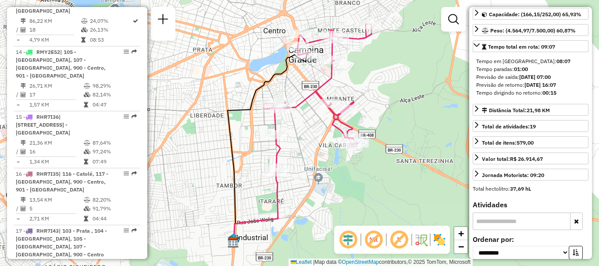
scroll to position [1237, 0]
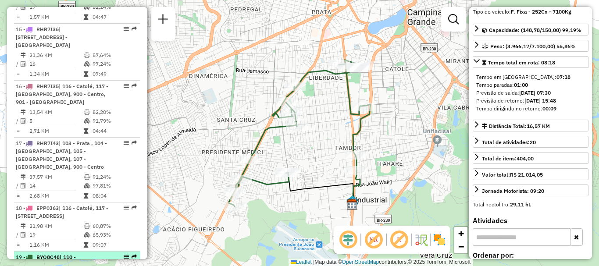
scroll to position [1280, 0]
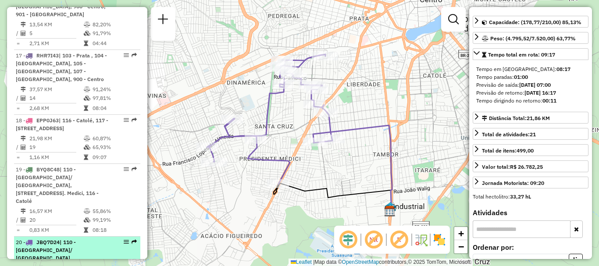
scroll to position [1368, 0]
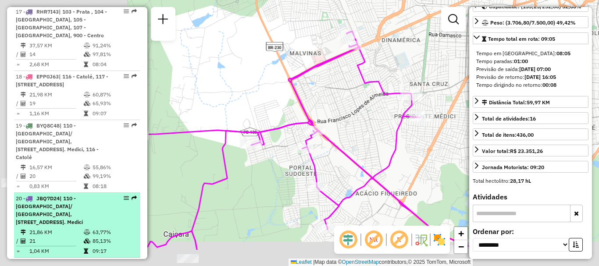
scroll to position [88, 0]
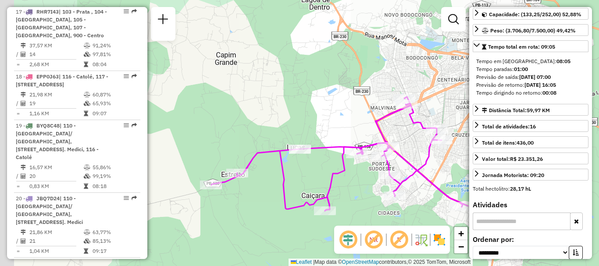
drag, startPoint x: 349, startPoint y: 202, endPoint x: 368, endPoint y: 189, distance: 22.9
click at [368, 189] on div "Janela de atendimento Grade de atendimento Capacidade Transportadoras Veículos …" at bounding box center [299, 133] width 599 height 266
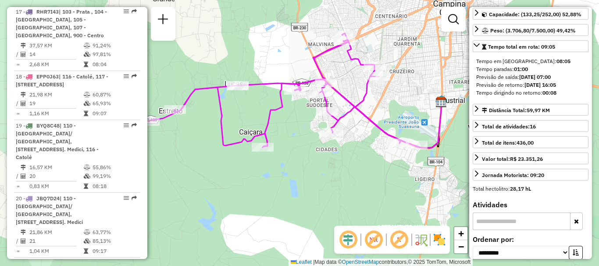
drag, startPoint x: 368, startPoint y: 189, endPoint x: 306, endPoint y: 126, distance: 88.9
click at [306, 126] on div "Janela de atendimento Grade de atendimento Capacidade Transportadoras Veículos …" at bounding box center [299, 133] width 599 height 266
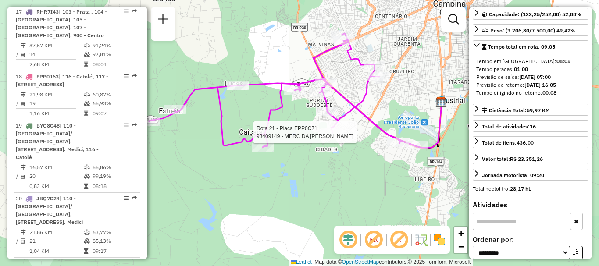
scroll to position [1412, 0]
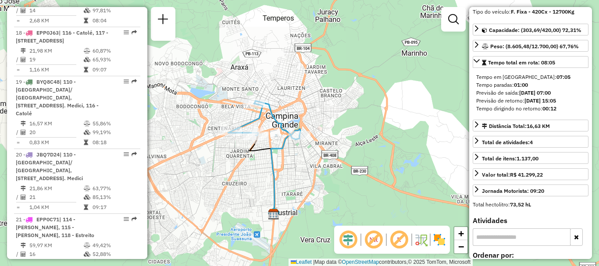
scroll to position [1500, 0]
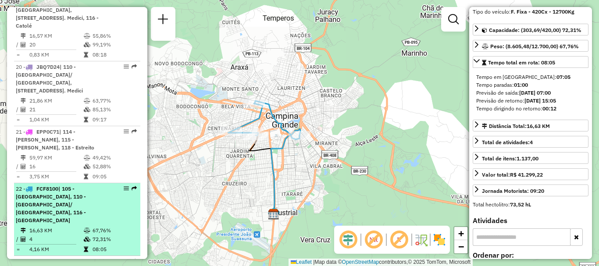
click at [74, 226] on td "16,63 KM" at bounding box center [56, 230] width 54 height 9
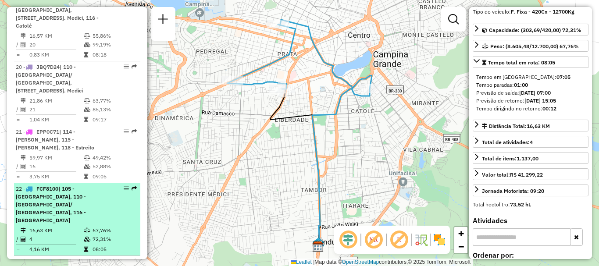
scroll to position [1543, 0]
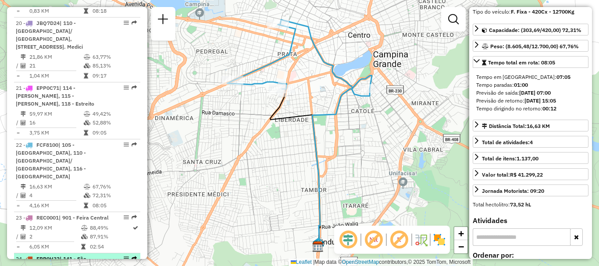
click at [79, 255] on div "24 - EPP0H32 | 141 - São Sebastião da Lagoa da Roça, 147 - Esperança, 156 - Are…" at bounding box center [62, 267] width 93 height 24
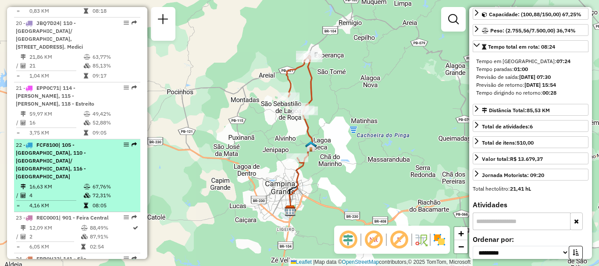
click at [63, 191] on td "4" at bounding box center [56, 195] width 54 height 9
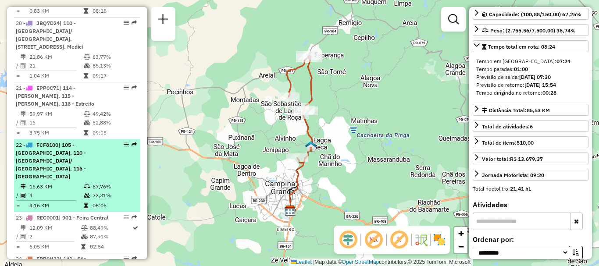
scroll to position [1456, 0]
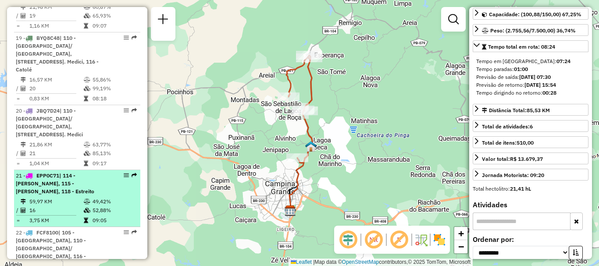
click at [69, 172] on div "21 - EPP0C71 | 114 - Acácio Figueiredo, 115 - Aluízio Campos, 118 - Estreito" at bounding box center [62, 184] width 93 height 24
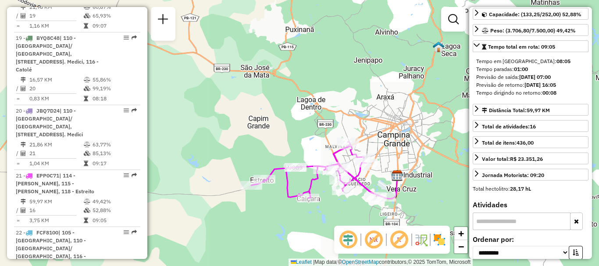
drag, startPoint x: 162, startPoint y: 232, endPoint x: 154, endPoint y: 221, distance: 13.6
click at [161, 232] on div "Janela de atendimento Grade de atendimento Capacidade Transportadoras Veículos …" at bounding box center [299, 133] width 599 height 266
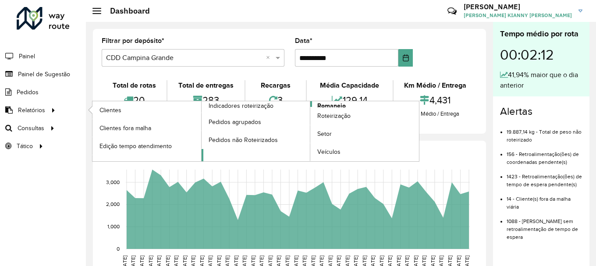
click at [329, 106] on span "Romaneio" at bounding box center [331, 105] width 28 height 9
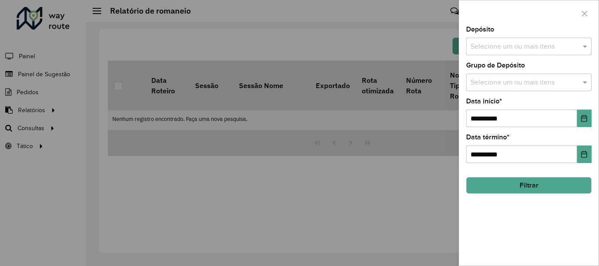
drag, startPoint x: 529, startPoint y: 181, endPoint x: 479, endPoint y: 156, distance: 56.2
click at [529, 181] on button "Filtrar" at bounding box center [528, 185] width 125 height 17
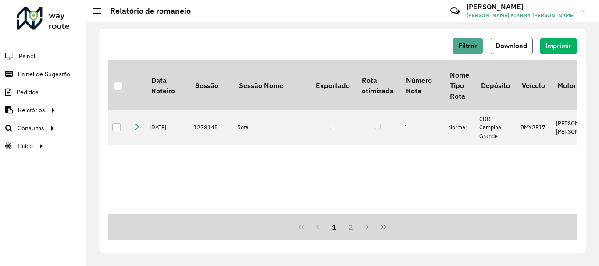
click at [513, 42] on span "Download" at bounding box center [511, 45] width 32 height 7
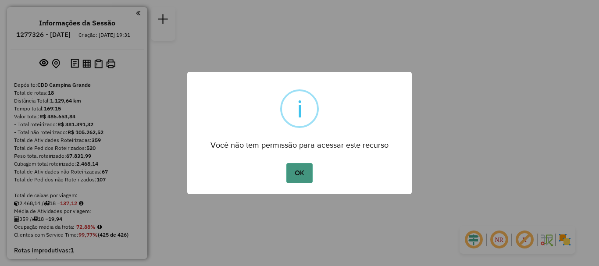
click at [307, 174] on button "OK" at bounding box center [299, 173] width 26 height 20
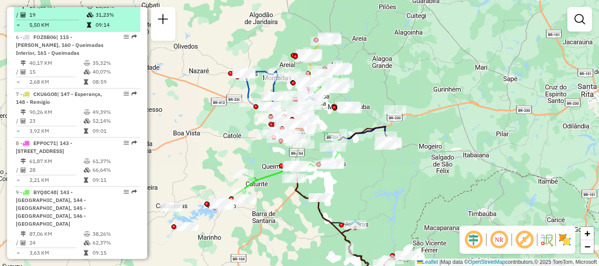
scroll to position [657, 0]
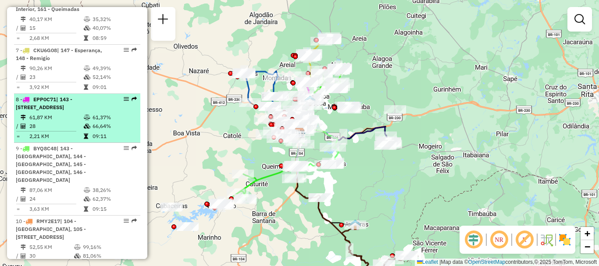
click at [67, 122] on td "28" at bounding box center [56, 126] width 54 height 9
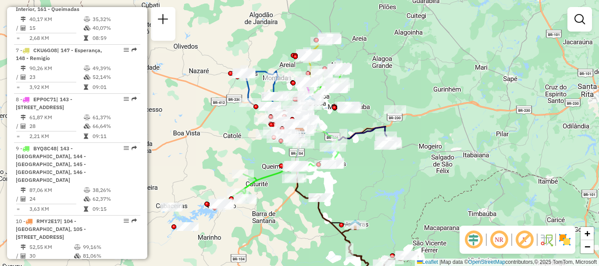
select select "**********"
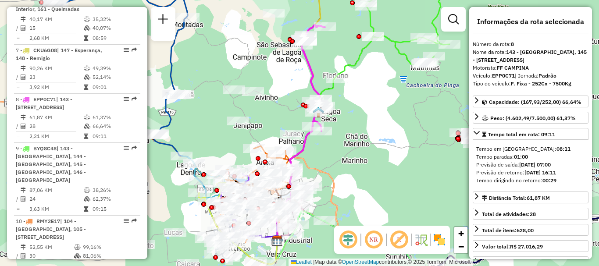
click at [371, 238] on em at bounding box center [373, 239] width 21 height 21
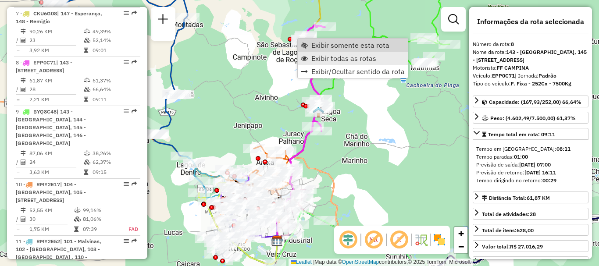
scroll to position [720, 0]
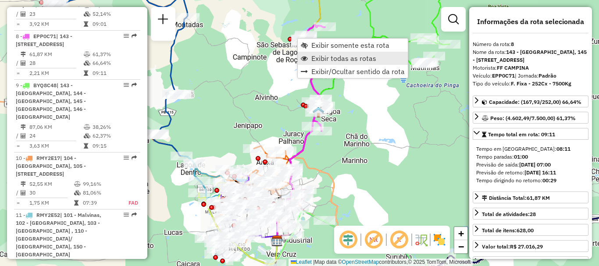
click at [322, 61] on span "Exibir todas as rotas" at bounding box center [343, 58] width 65 height 7
click at [325, 50] on span "Exibir somente esta rota" at bounding box center [352, 46] width 78 height 7
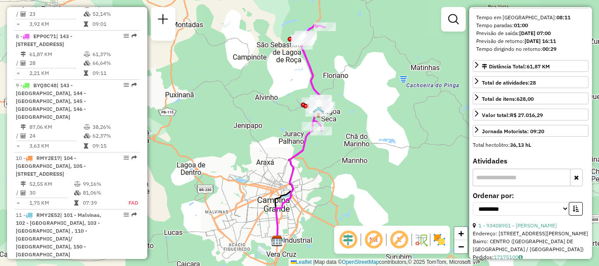
scroll to position [175, 0]
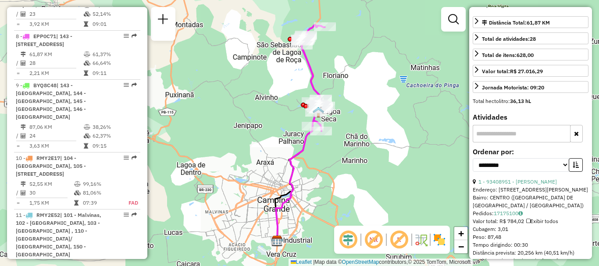
click at [503, 135] on input "text" at bounding box center [521, 134] width 98 height 18
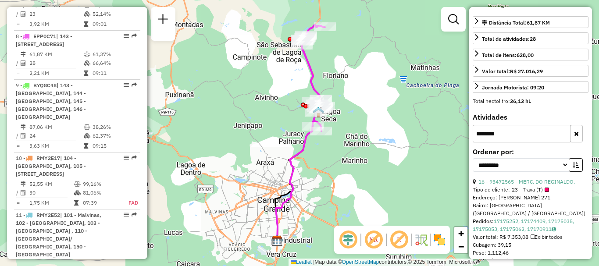
scroll to position [219, 0]
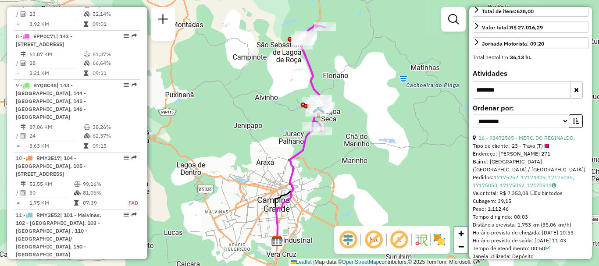
type input "********"
drag, startPoint x: 498, startPoint y: 201, endPoint x: 513, endPoint y: 200, distance: 14.9
click at [513, 200] on div "Cubagem: 39,15" at bounding box center [530, 201] width 116 height 8
